Goal: Task Accomplishment & Management: Manage account settings

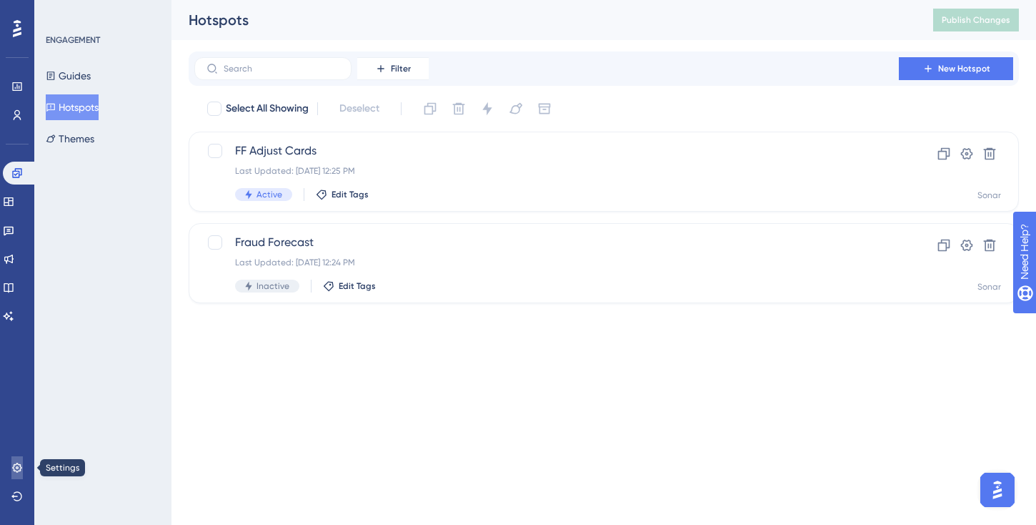
click at [16, 472] on icon at bounding box center [16, 467] width 11 height 11
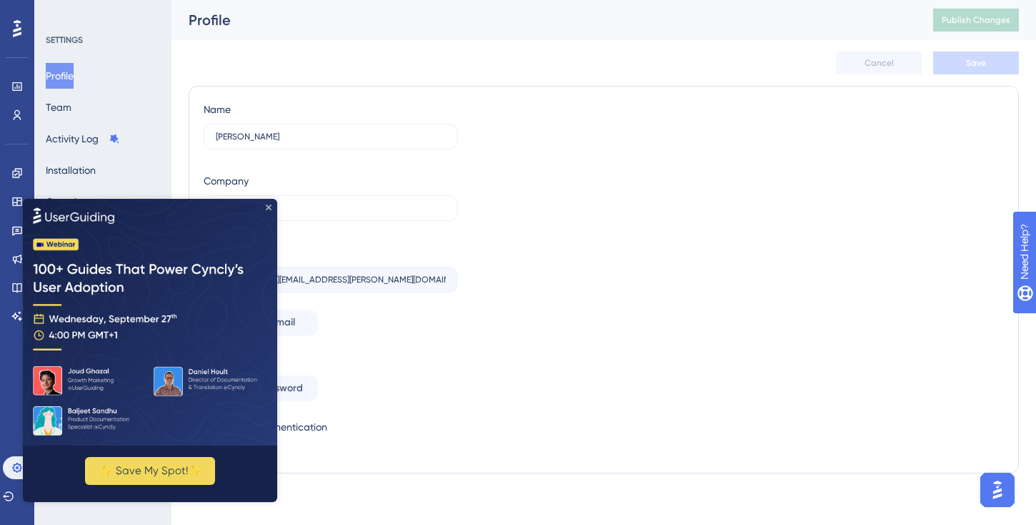
click at [266, 208] on icon "Close Preview" at bounding box center [269, 207] width 6 height 6
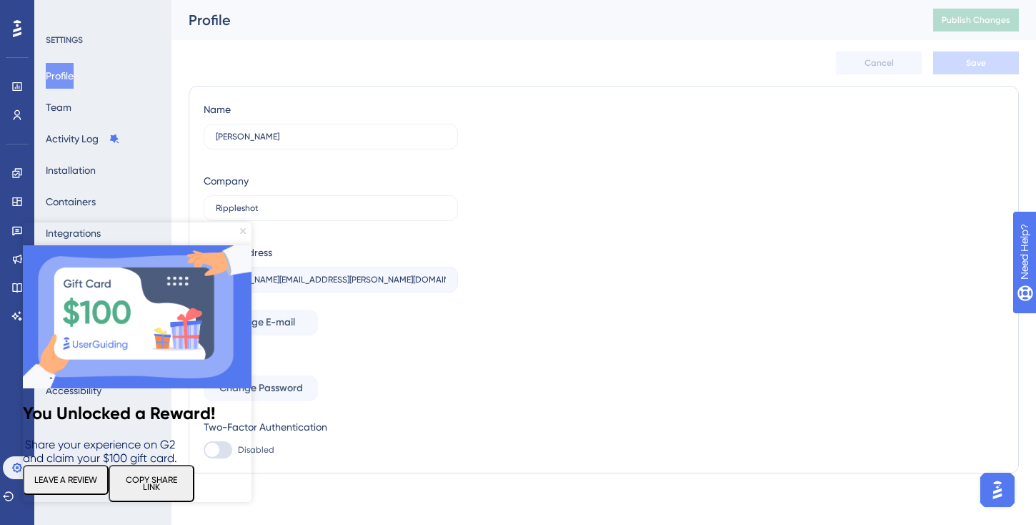
click at [244, 231] on icon "Close Preview" at bounding box center [243, 231] width 6 height 6
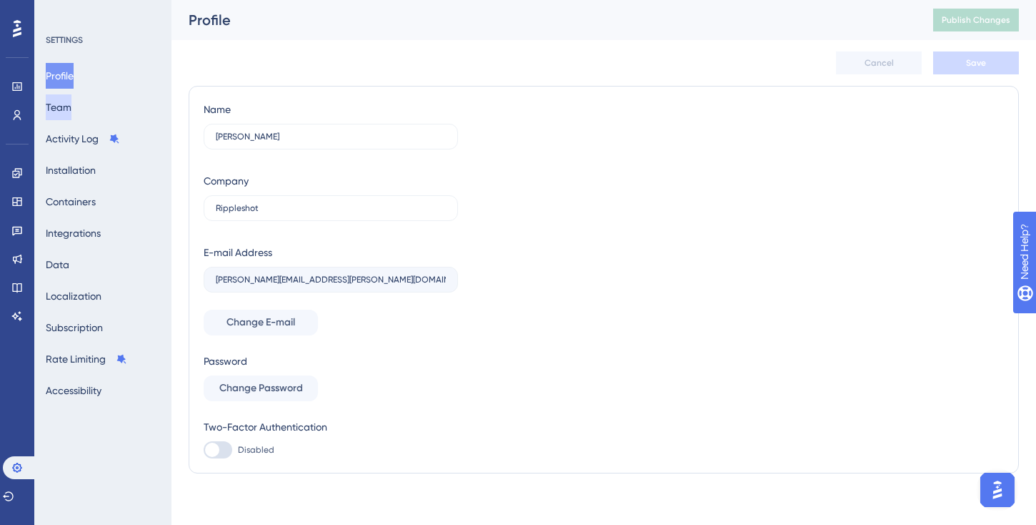
click at [71, 106] on button "Team" at bounding box center [59, 107] width 26 height 26
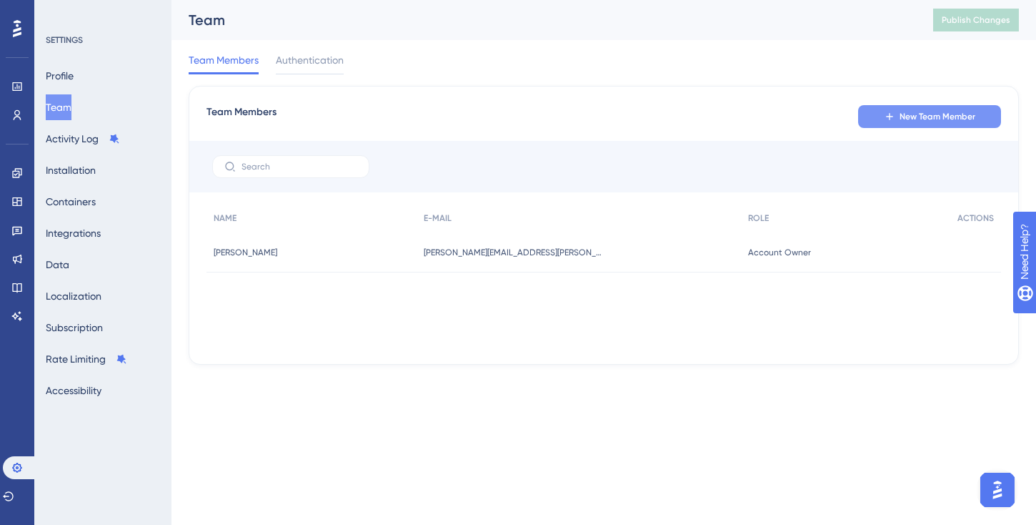
click at [935, 123] on button "New Team Member" at bounding box center [929, 116] width 143 height 23
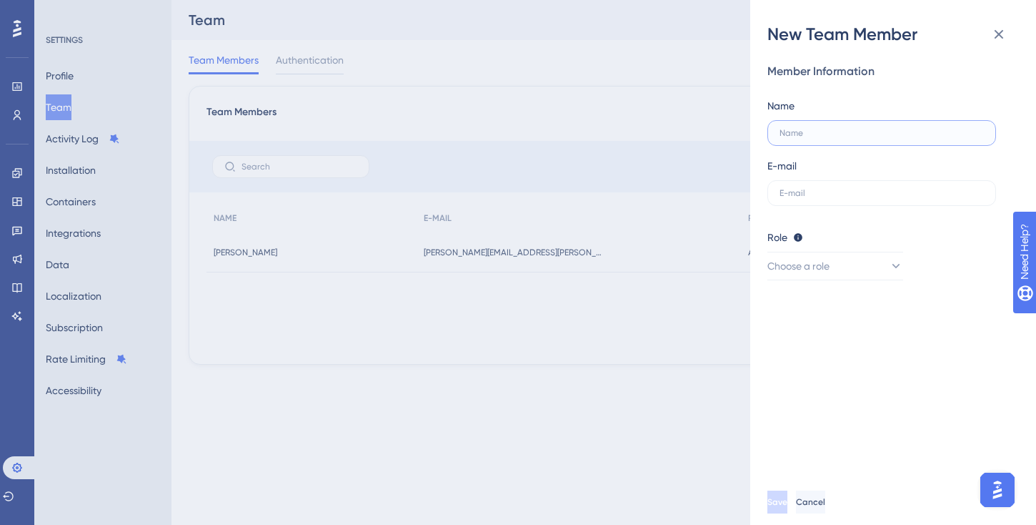
click at [899, 136] on input "text" at bounding box center [882, 133] width 204 height 10
type input "Silvanna"
click at [827, 198] on label at bounding box center [882, 193] width 229 height 26
click at [827, 198] on input "text" at bounding box center [882, 193] width 204 height 10
paste input "[EMAIL_ADDRESS][DOMAIN_NAME]"
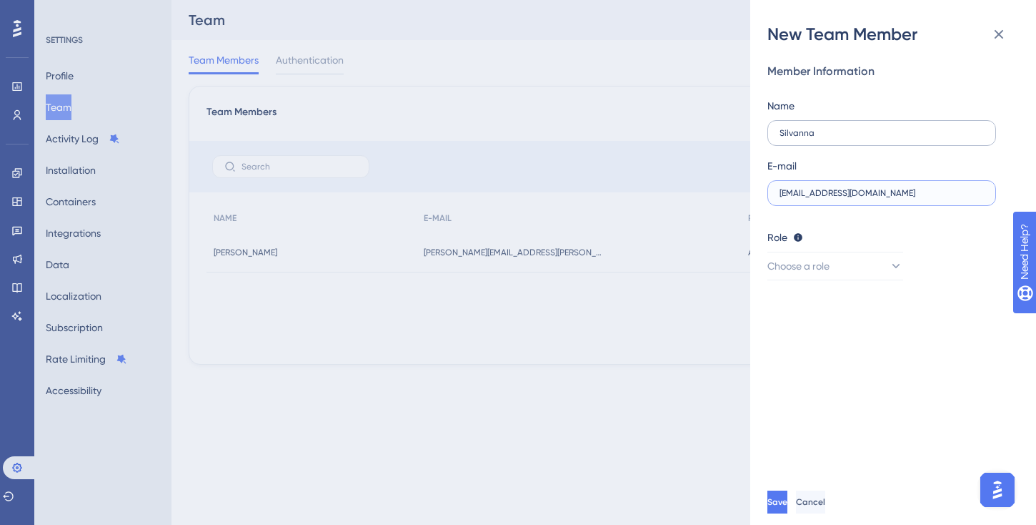
type input "[EMAIL_ADDRESS][DOMAIN_NAME]"
drag, startPoint x: 825, startPoint y: 132, endPoint x: 764, endPoint y: 127, distance: 61.0
click at [763, 127] on div "New Team Member Member Information Name [PERSON_NAME] E-mail [EMAIL_ADDRESS][DO…" at bounding box center [893, 262] width 286 height 525
paste input "[EMAIL_ADDRESS][DOMAIN_NAME]"
click at [783, 133] on input "[EMAIL_ADDRESS][DOMAIN_NAME]" at bounding box center [882, 133] width 204 height 10
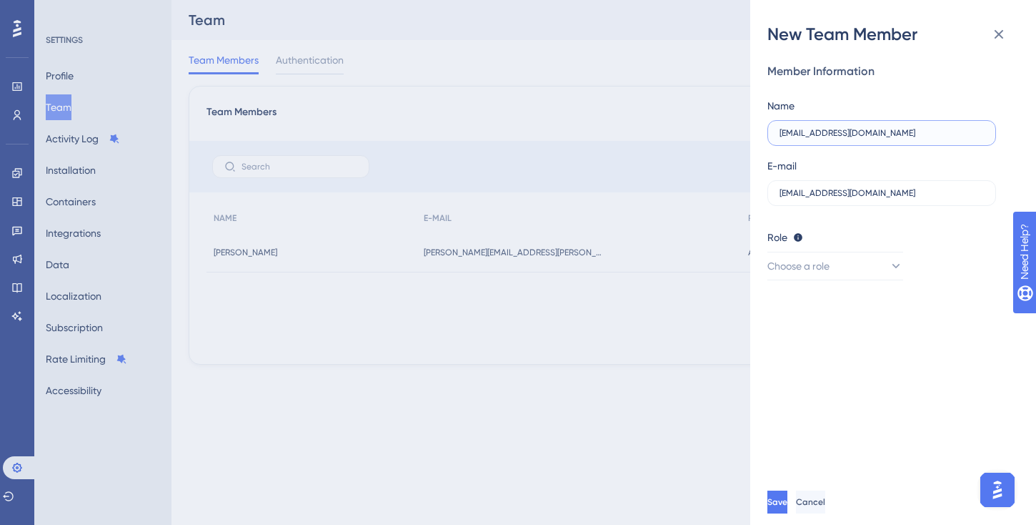
click at [814, 134] on input "[EMAIL_ADDRESS][DOMAIN_NAME]" at bounding box center [882, 133] width 204 height 10
drag, startPoint x: 835, startPoint y: 134, endPoint x: 940, endPoint y: 133, distance: 105.1
click at [940, 134] on input "Silvanna [EMAIL_ADDRESS][DOMAIN_NAME]" at bounding box center [882, 133] width 204 height 10
type input "[PERSON_NAME]"
click at [945, 159] on div "E-mail [EMAIL_ADDRESS][DOMAIN_NAME]" at bounding box center [882, 181] width 229 height 49
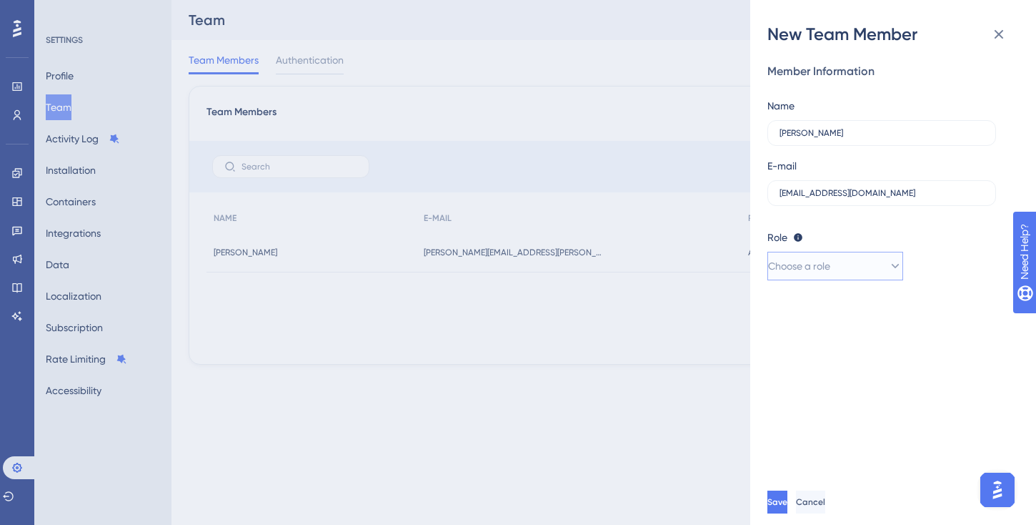
click at [888, 270] on icon at bounding box center [895, 266] width 14 height 14
click at [861, 340] on div "Publisher Publisher" at bounding box center [835, 338] width 117 height 29
click at [888, 262] on icon at bounding box center [895, 266] width 14 height 14
click at [844, 364] on span "Upgrade" at bounding box center [843, 366] width 36 height 11
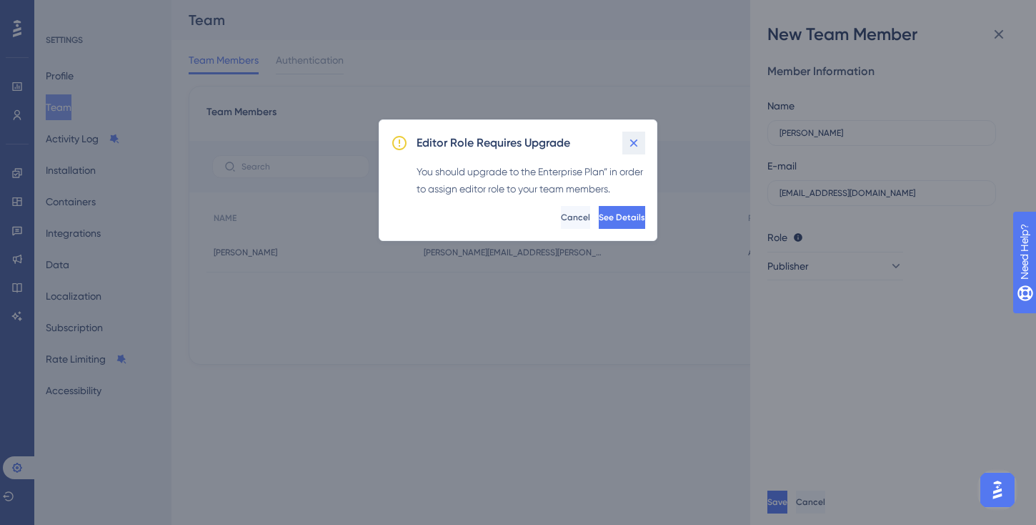
click at [630, 143] on icon at bounding box center [634, 143] width 14 height 14
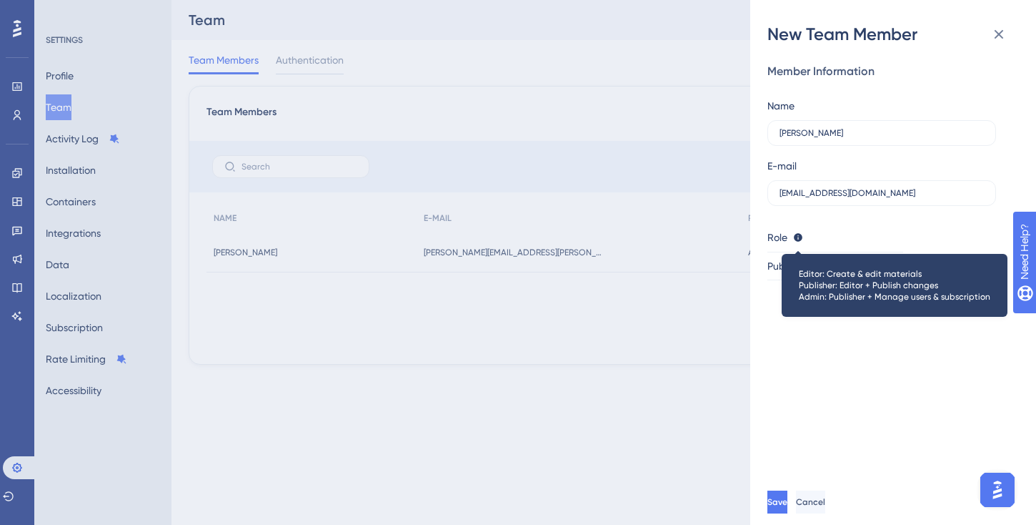
click at [802, 238] on icon at bounding box center [798, 237] width 10 height 10
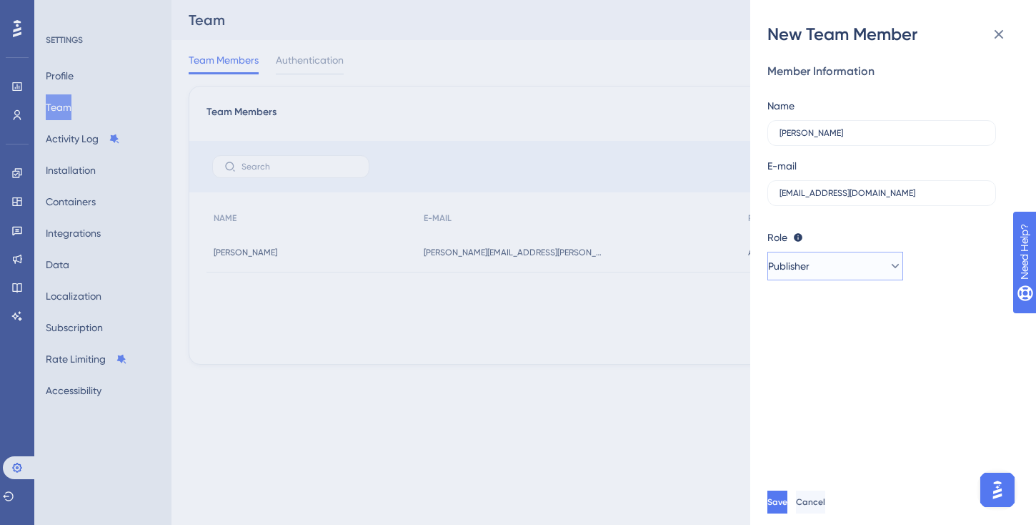
click at [823, 265] on button "Publisher" at bounding box center [836, 266] width 136 height 29
click at [830, 340] on div "Publisher Publisher" at bounding box center [835, 338] width 117 height 29
click at [788, 502] on button "Save" at bounding box center [778, 501] width 20 height 23
click at [931, 197] on input "[EMAIL_ADDRESS][DOMAIN_NAME]" at bounding box center [882, 193] width 204 height 10
type input "[EMAIL_ADDRESS][DOMAIN_NAME]"
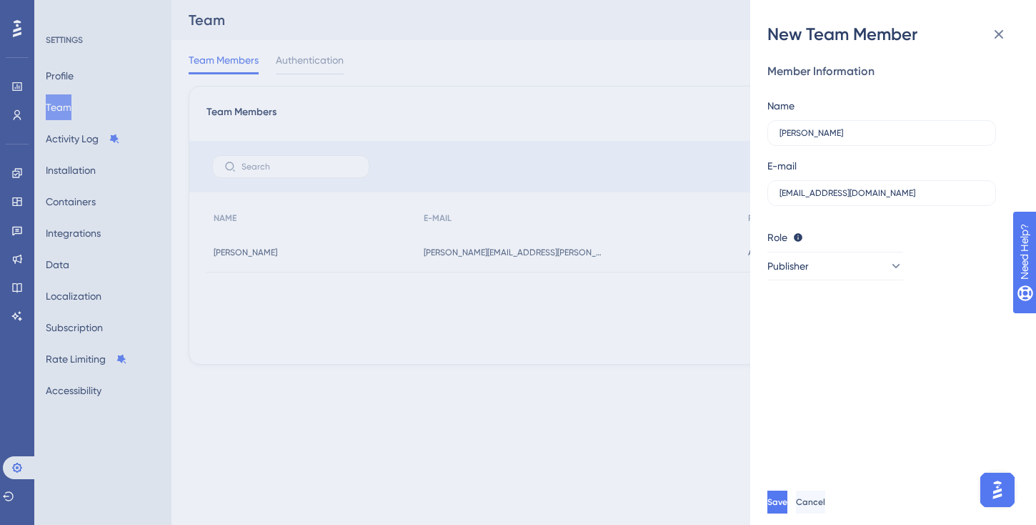
click at [878, 320] on div "Member Information Name [PERSON_NAME] E-mail [EMAIL_ADDRESS][DOMAIN_NAME] Role …" at bounding box center [899, 262] width 263 height 433
click at [789, 500] on span "Save" at bounding box center [779, 501] width 20 height 11
